Goal: Information Seeking & Learning: Compare options

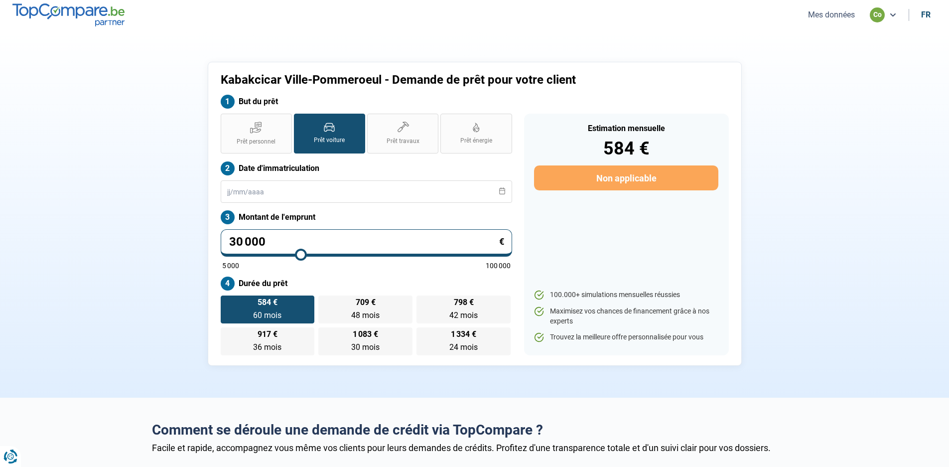
click at [830, 16] on button "Mes données" at bounding box center [831, 14] width 53 height 10
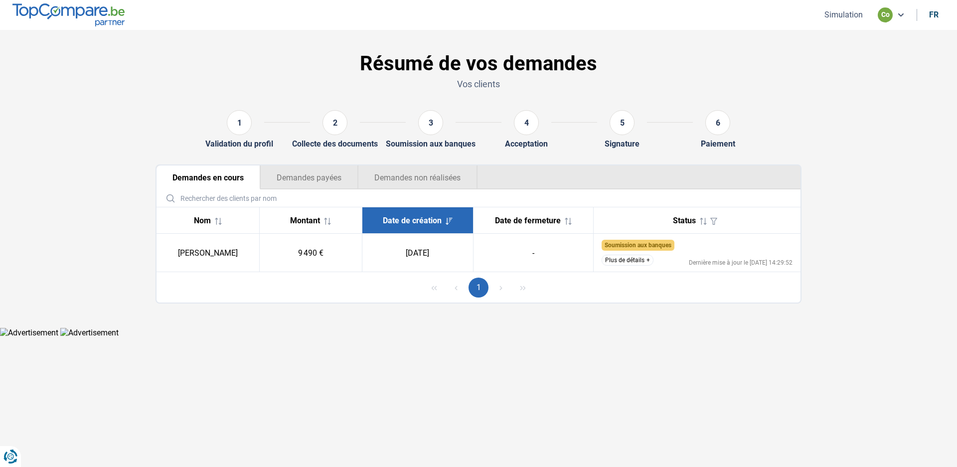
click at [646, 259] on button "Plus de détails" at bounding box center [628, 260] width 52 height 11
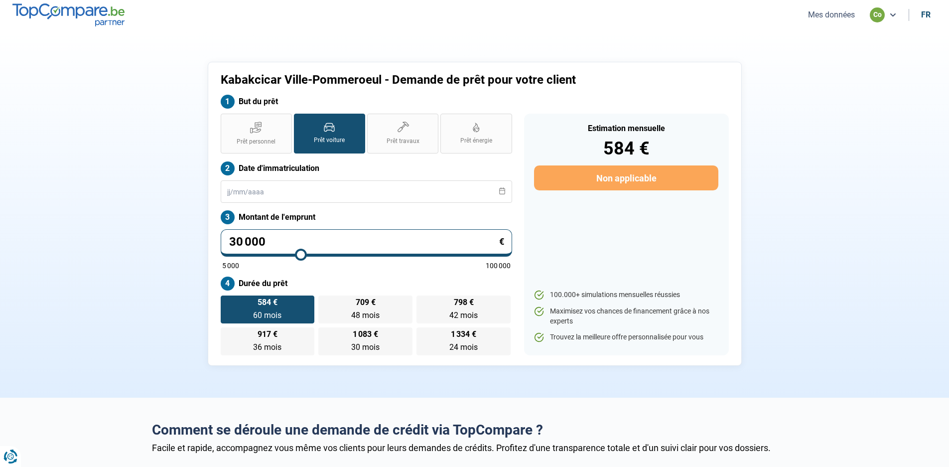
click at [830, 15] on button "Mes données" at bounding box center [831, 14] width 53 height 10
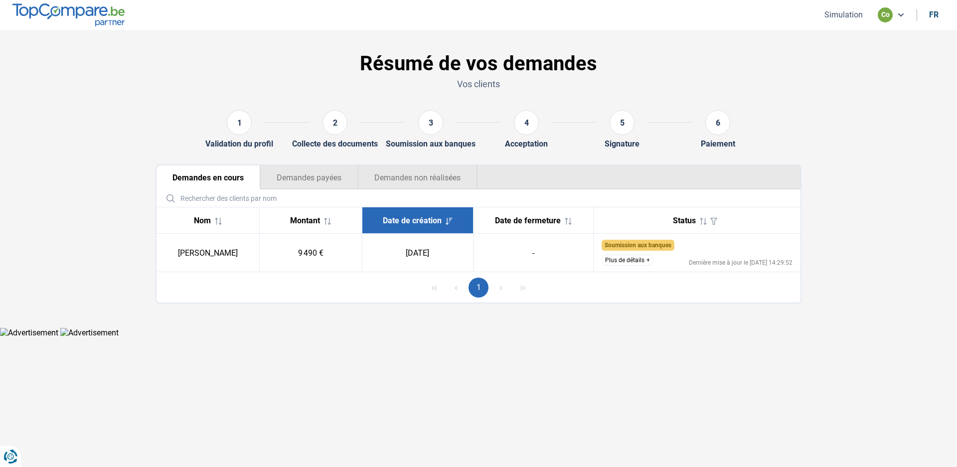
click at [649, 258] on button "Plus de détails" at bounding box center [628, 260] width 52 height 11
